Goal: Information Seeking & Learning: Learn about a topic

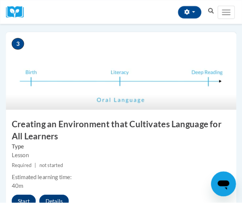
scroll to position [605, 0]
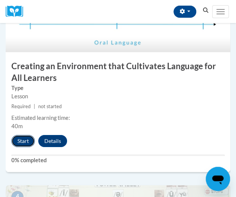
click at [23, 141] on button "Start" at bounding box center [22, 141] width 23 height 12
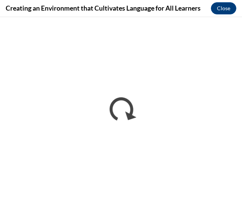
scroll to position [0, 0]
